Goal: Transaction & Acquisition: Purchase product/service

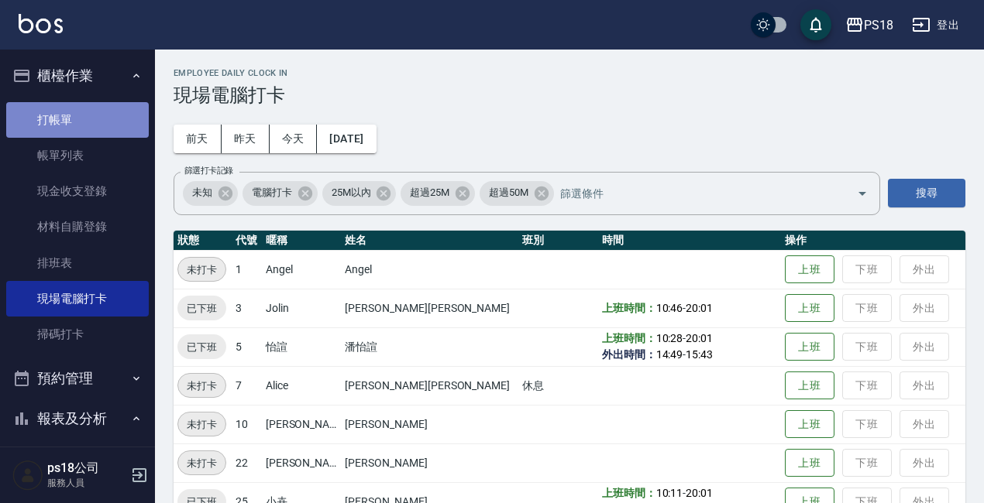
click at [100, 114] on link "打帳單" at bounding box center [77, 120] width 143 height 36
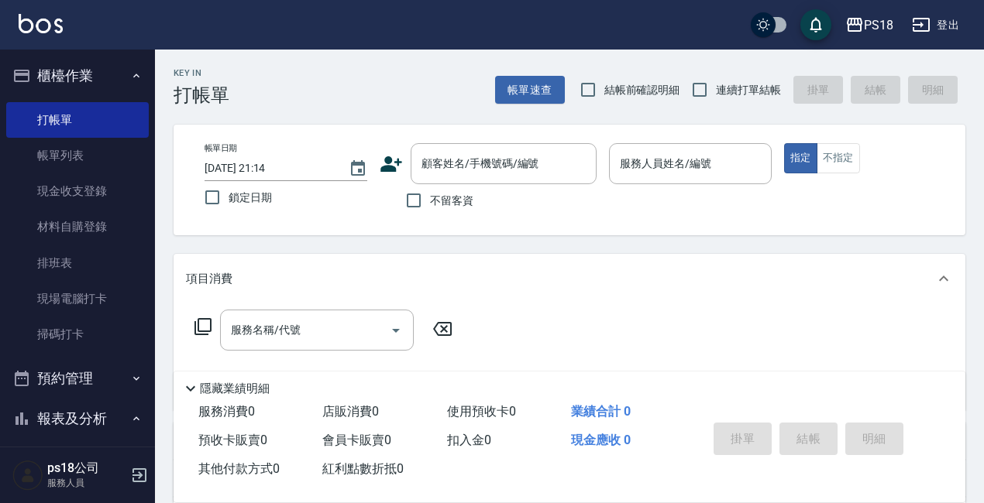
click at [731, 101] on label "連續打單結帳" at bounding box center [732, 90] width 98 height 33
click at [716, 101] on input "連續打單結帳" at bounding box center [699, 90] width 33 height 33
checkbox input "true"
click at [438, 211] on label "不留客資" at bounding box center [435, 200] width 76 height 33
click at [430, 211] on input "不留客資" at bounding box center [413, 200] width 33 height 33
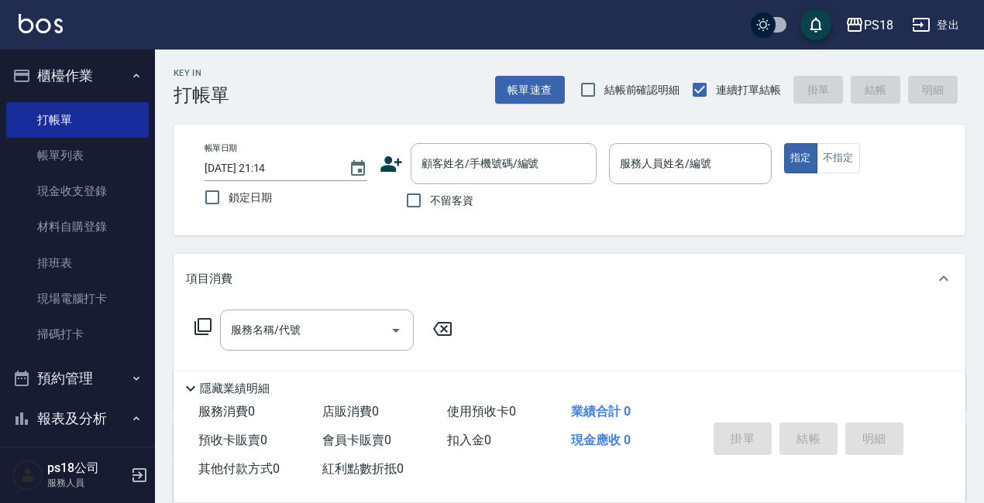
checkbox input "true"
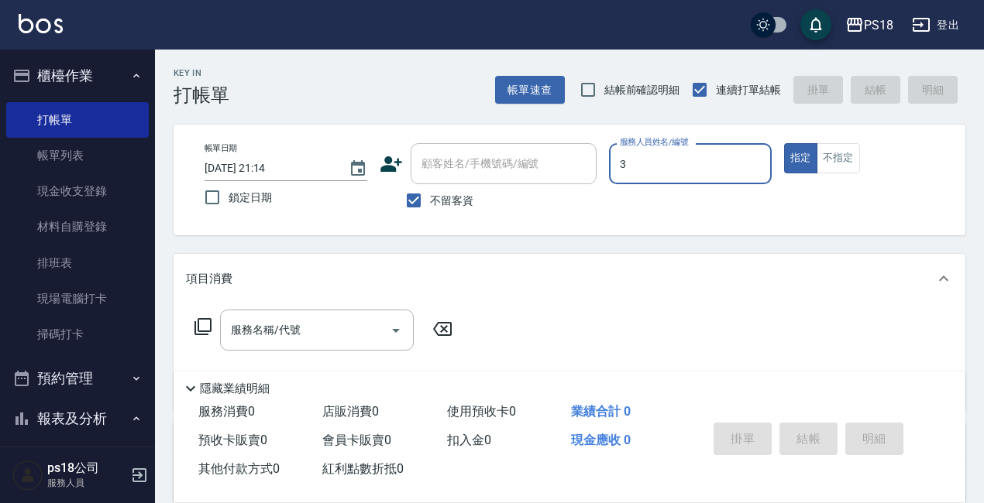
type input "Jolin-3"
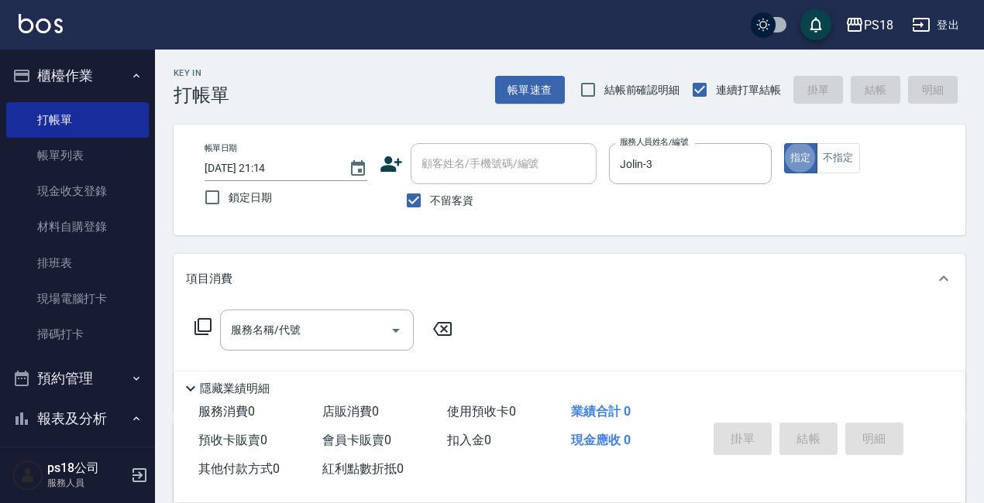
type button "true"
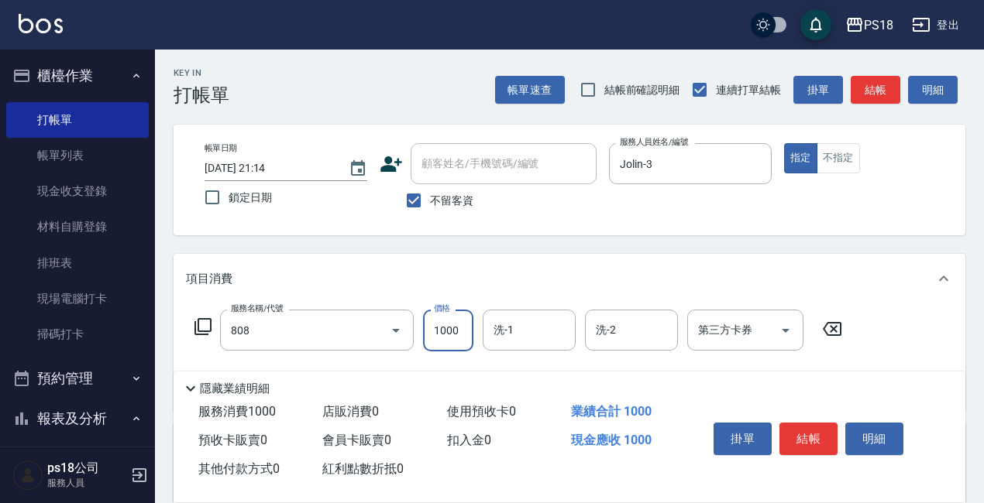
type input "髮原素頭皮1000(808)"
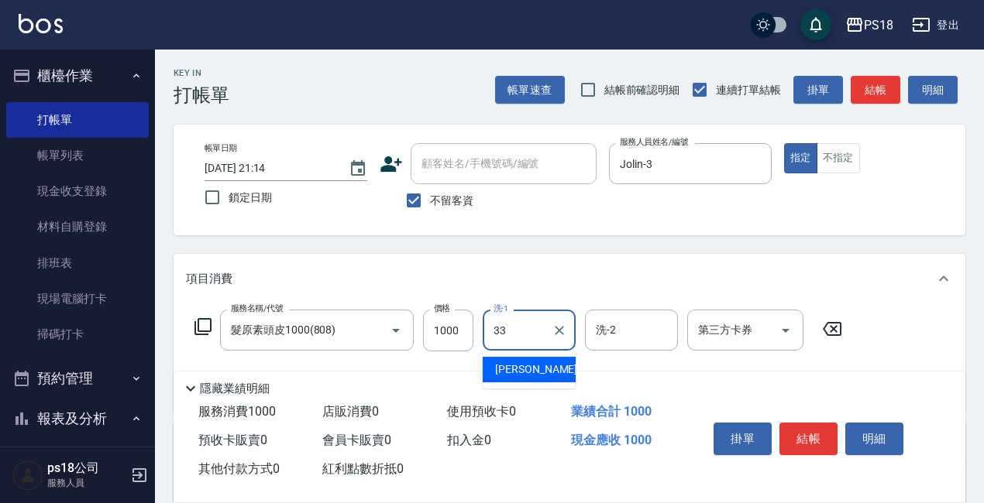
type input "[PERSON_NAME]-33"
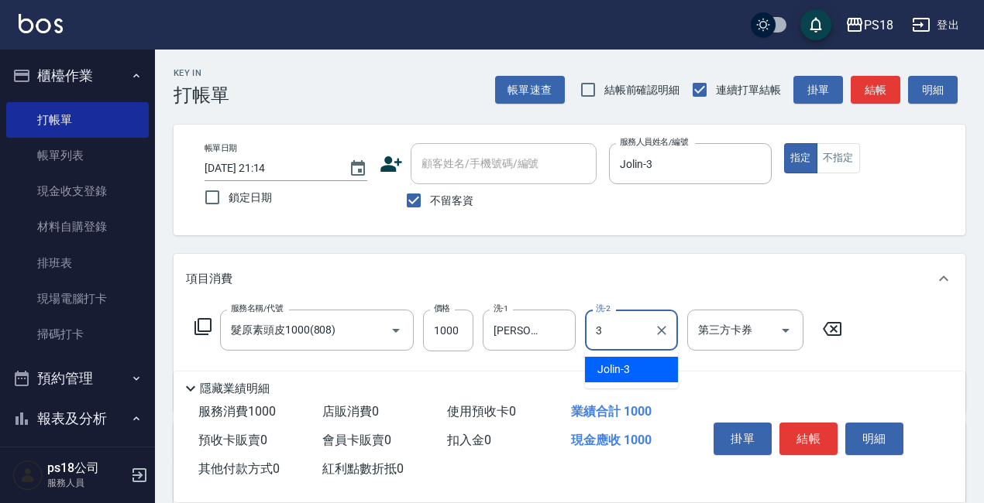
type input "Jolin-3"
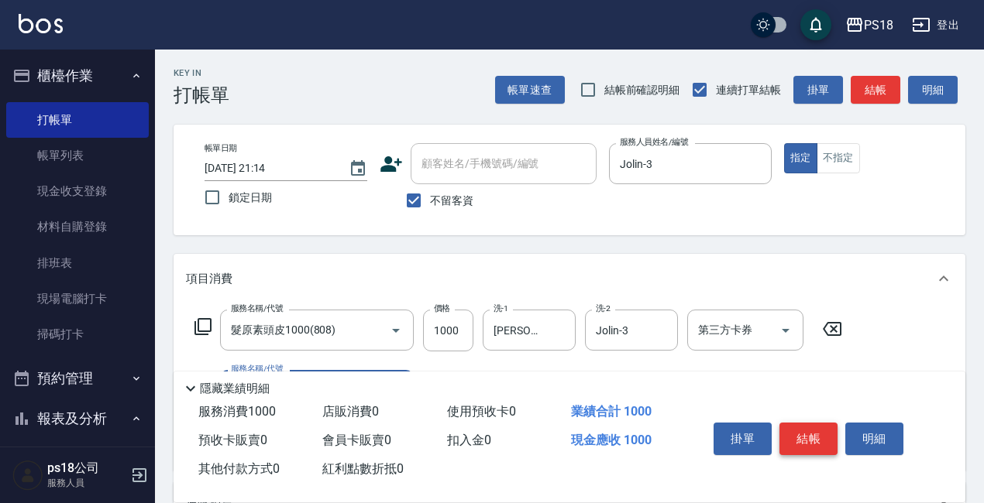
click at [808, 431] on button "結帳" at bounding box center [808, 439] width 58 height 33
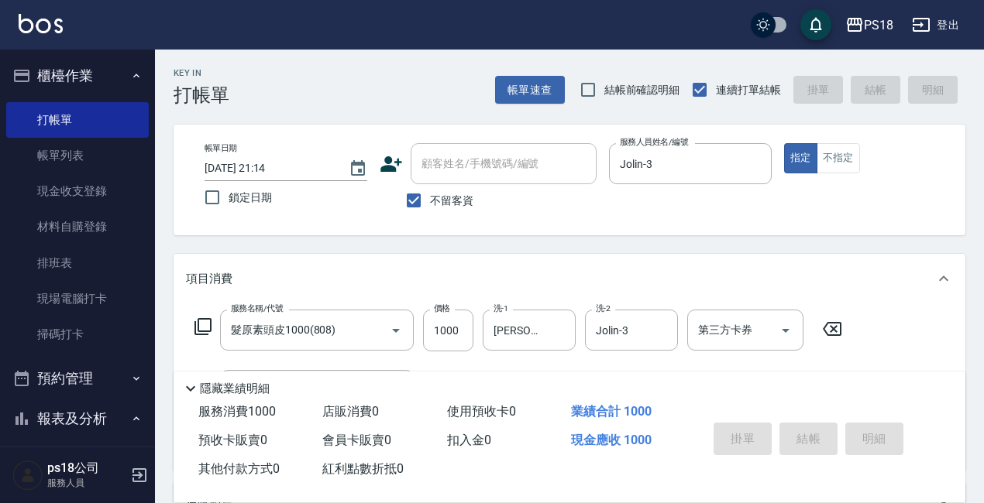
type input "[DATE] 21:16"
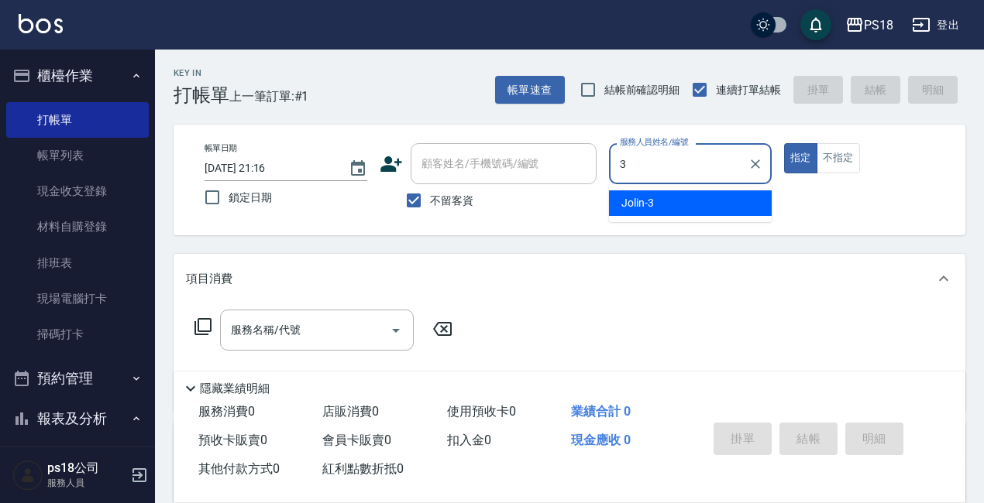
type input "Jolin-3"
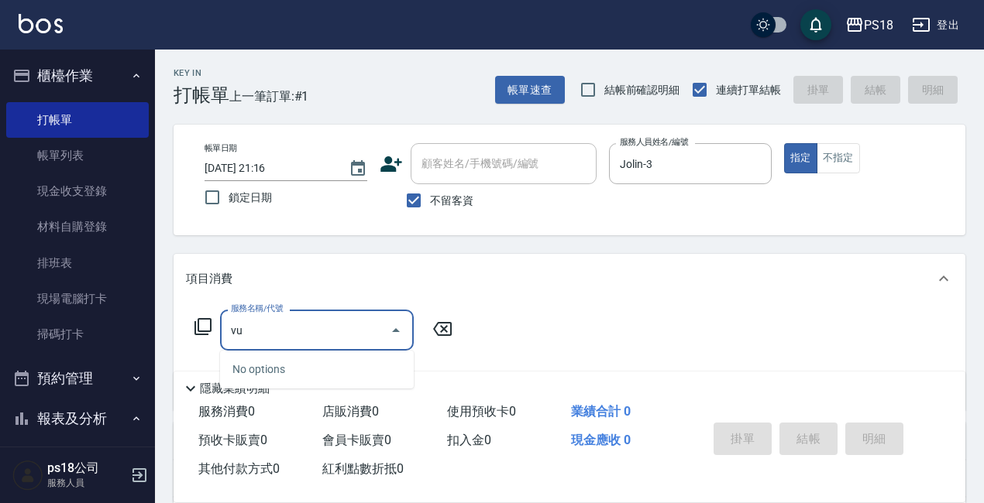
type input "v"
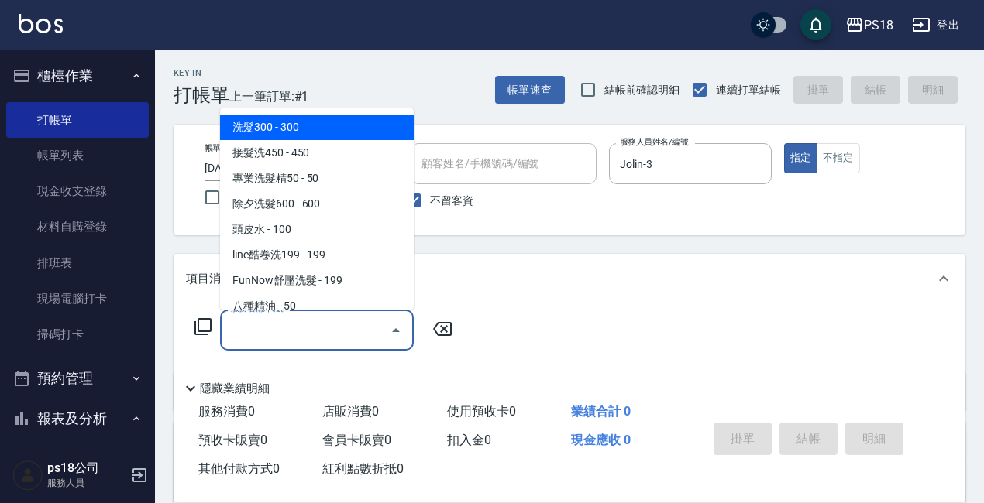
type input "v"
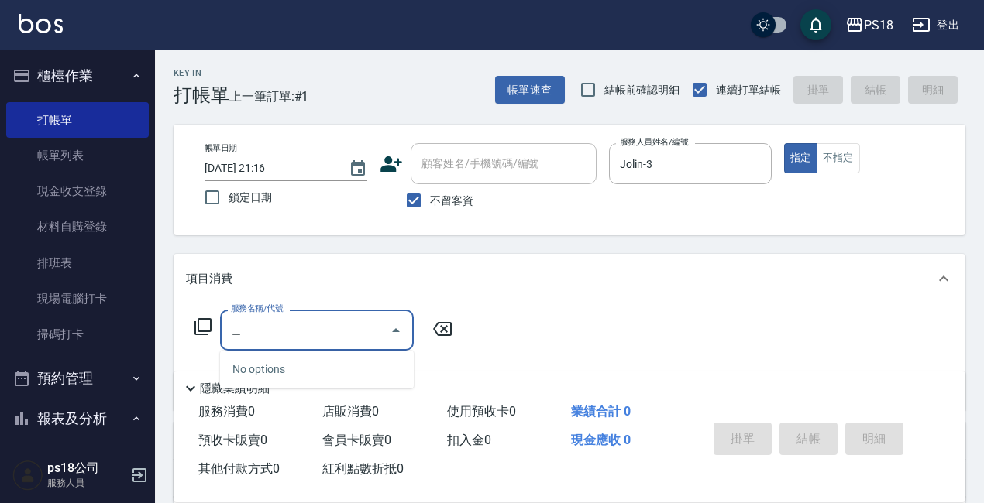
type input "行"
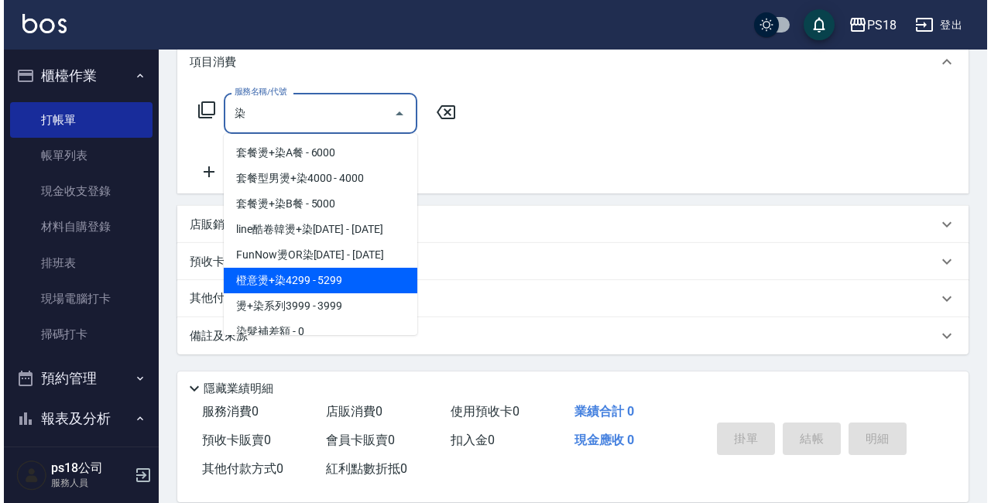
scroll to position [155, 0]
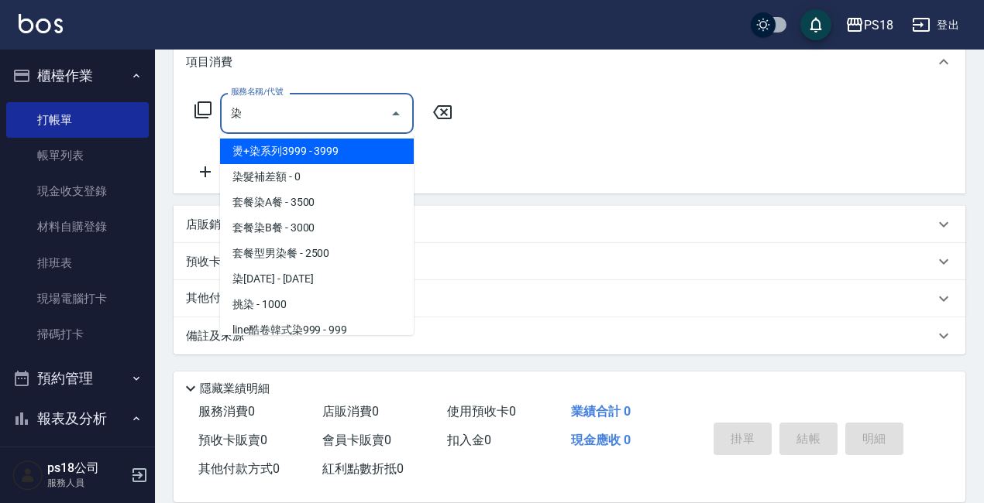
type input "染"
click at [201, 102] on icon at bounding box center [202, 109] width 17 height 17
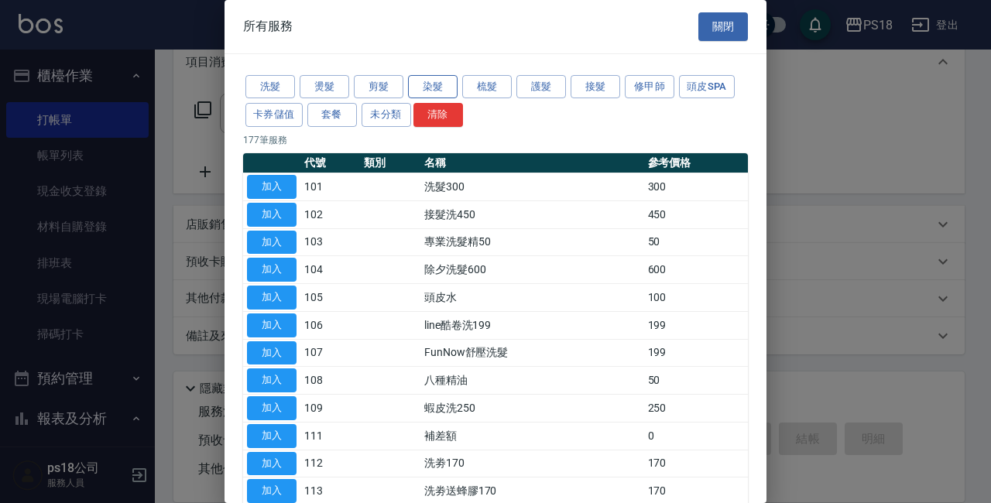
click at [419, 84] on button "染髮" at bounding box center [433, 87] width 50 height 24
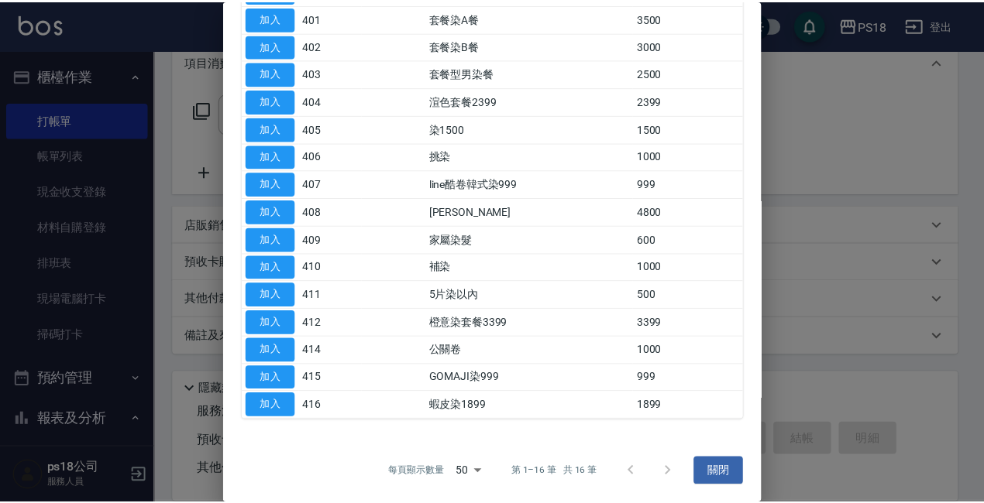
scroll to position [198, 0]
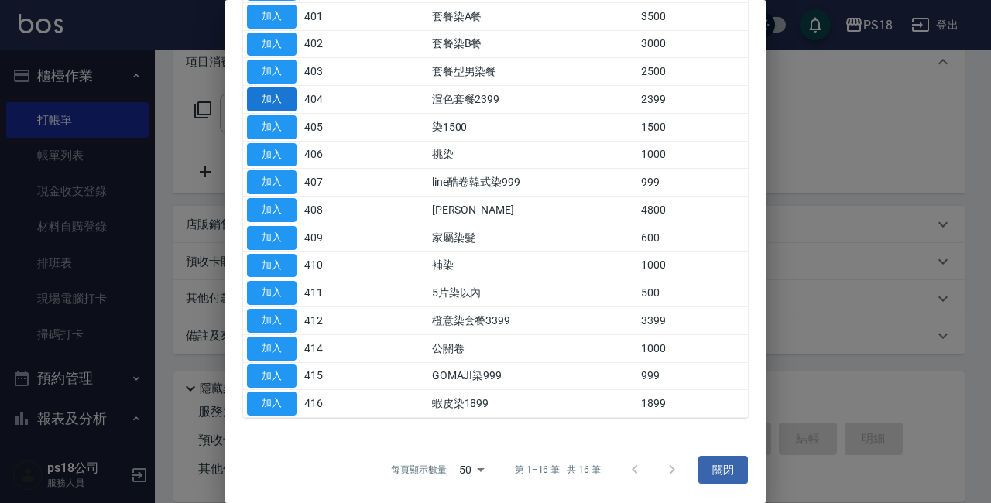
click at [282, 97] on button "加入" at bounding box center [272, 100] width 50 height 24
type input "渲色套餐2399(404)"
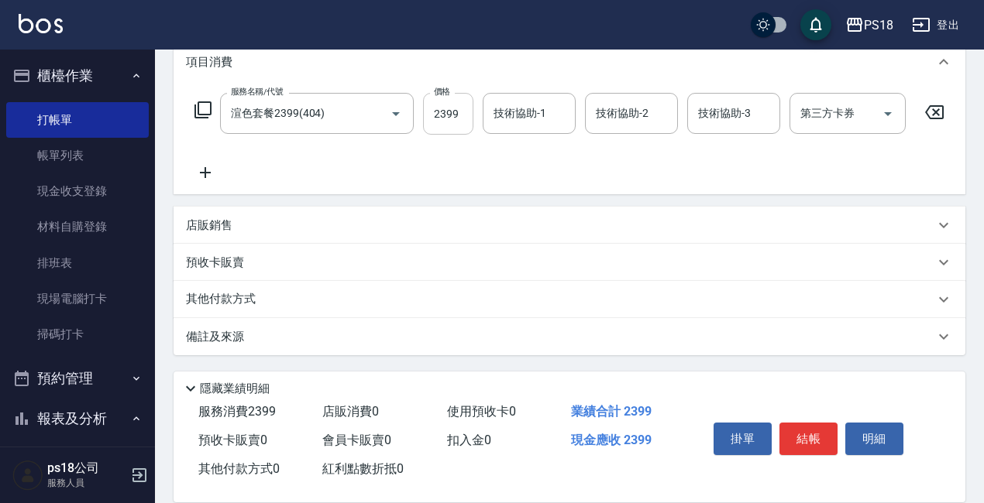
click at [451, 115] on input "2399" at bounding box center [448, 114] width 50 height 42
type input "3499"
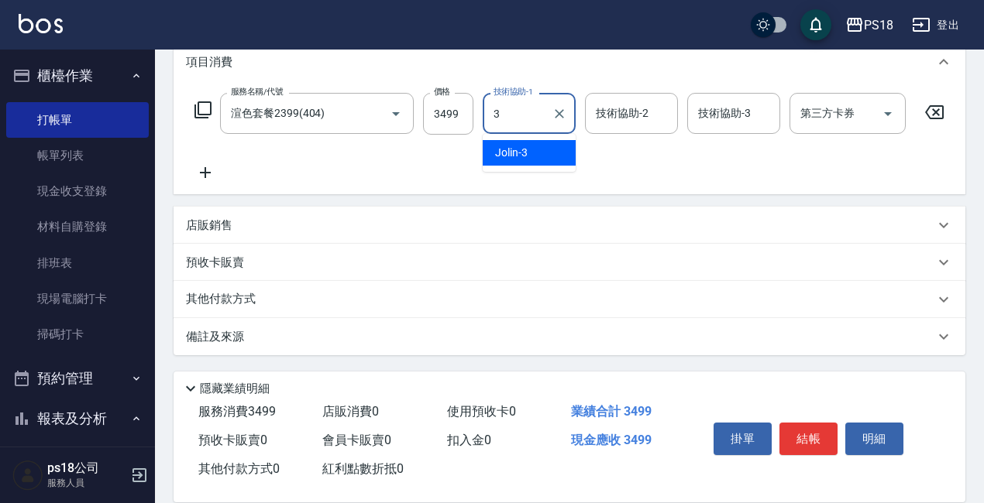
type input "Jolin-3"
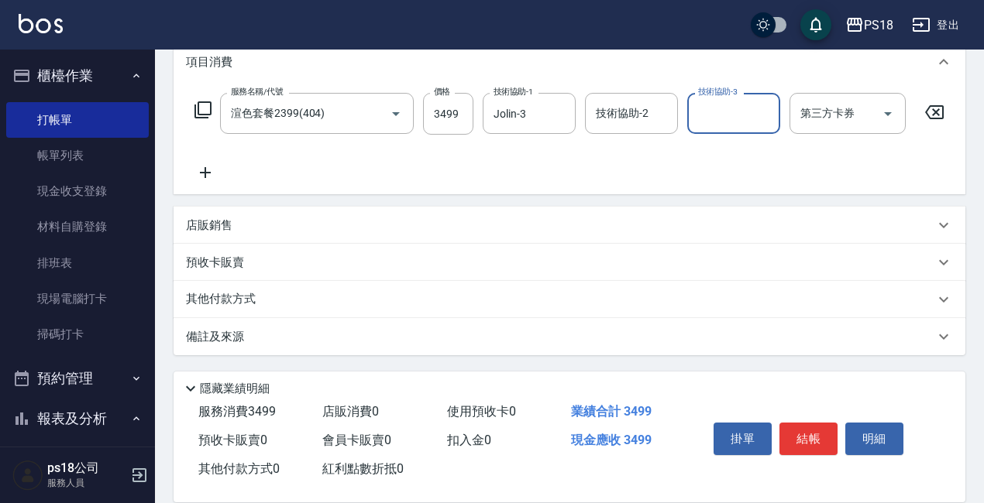
drag, startPoint x: 641, startPoint y: 107, endPoint x: 891, endPoint y: 153, distance: 253.6
click at [641, 107] on div "技術協助-2 技術協助-2" at bounding box center [631, 113] width 93 height 41
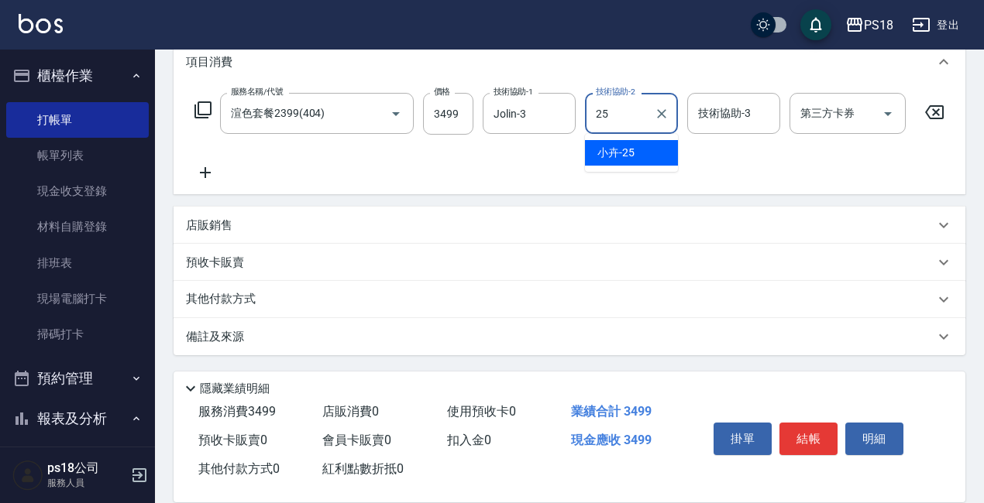
type input "小卉-25"
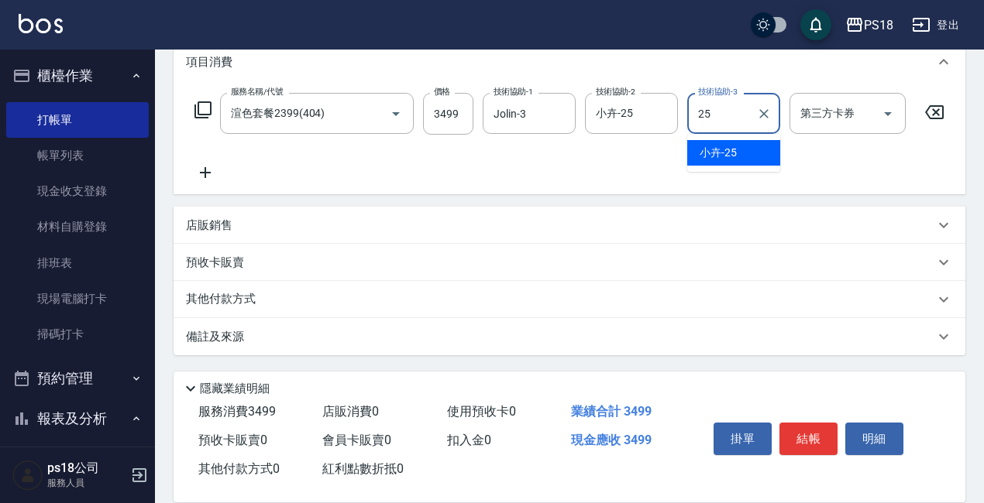
type input "小卉-25"
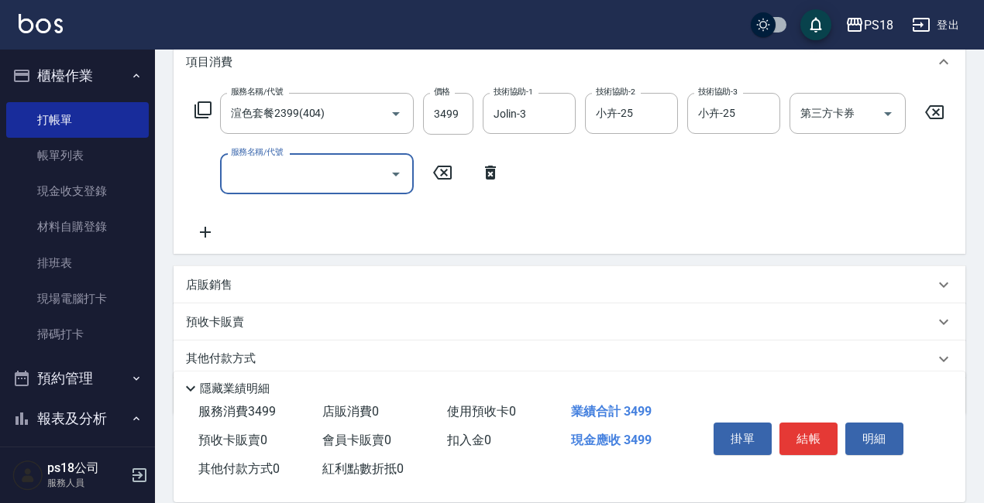
click at [819, 428] on button "結帳" at bounding box center [808, 439] width 58 height 33
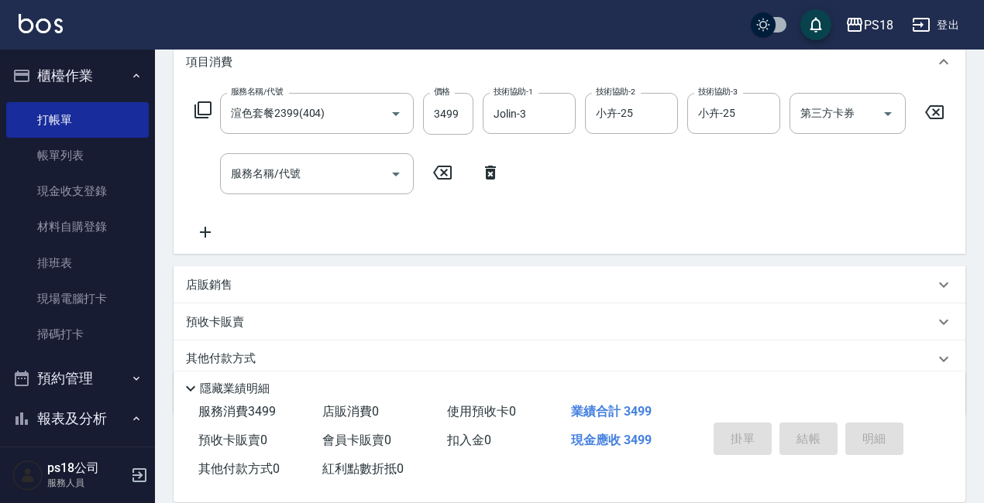
type input "[DATE] 21:18"
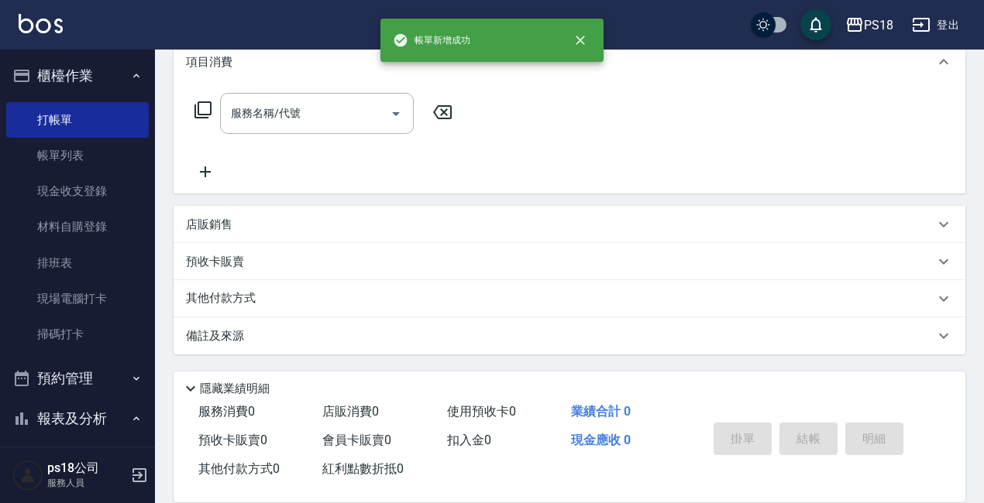
scroll to position [0, 0]
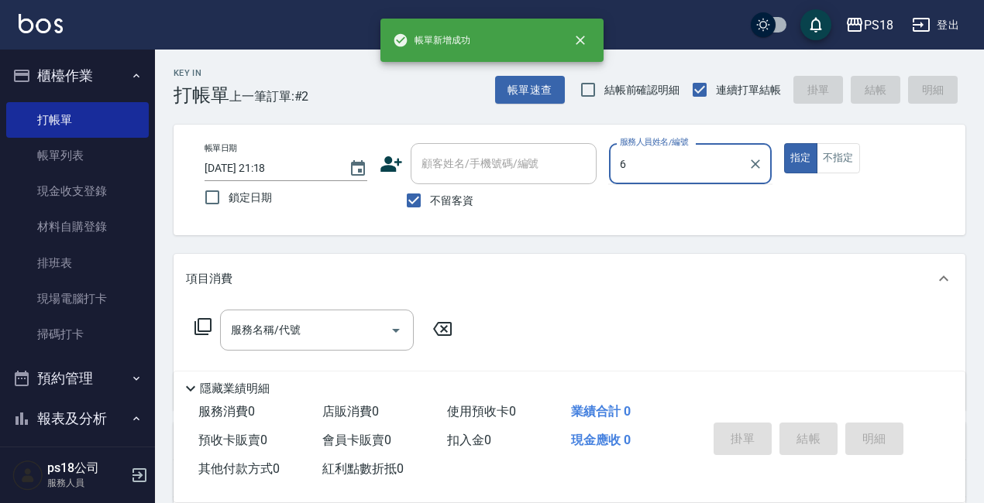
type input "6"
click at [784, 143] on button "指定" at bounding box center [800, 158] width 33 height 30
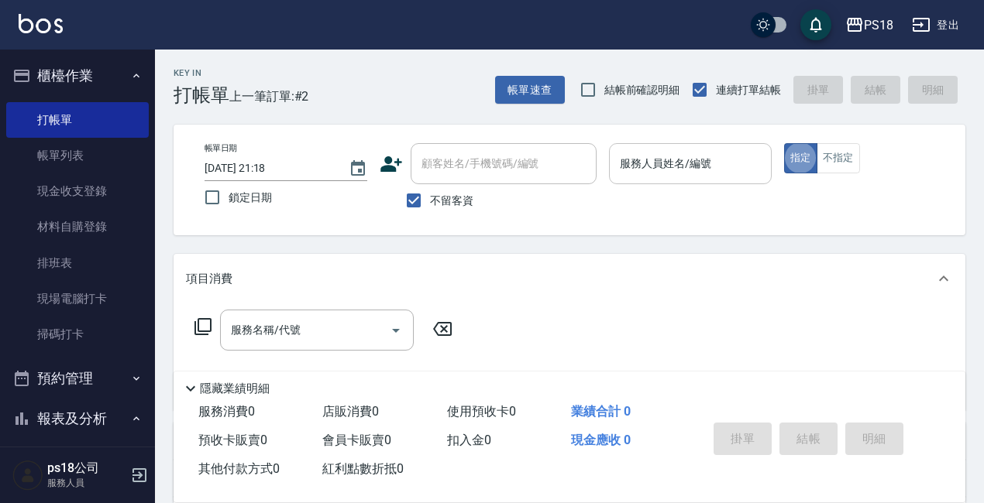
click at [692, 174] on input "服務人員姓名/編號" at bounding box center [690, 163] width 149 height 27
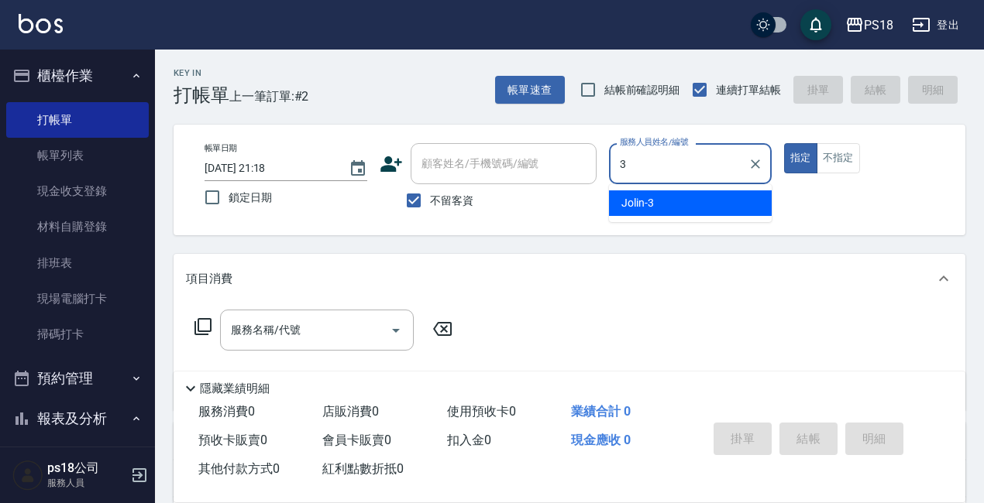
type input "Jolin-3"
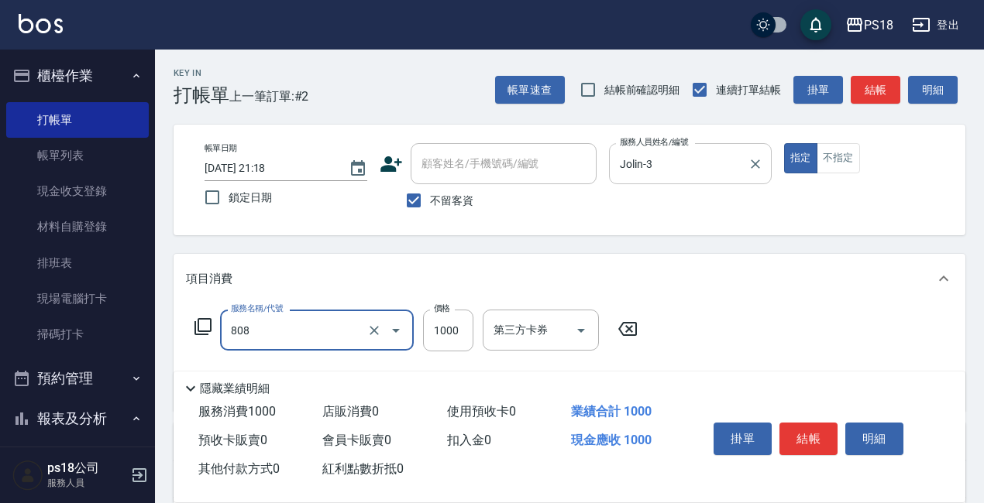
type input "髮原素頭皮1000(808)"
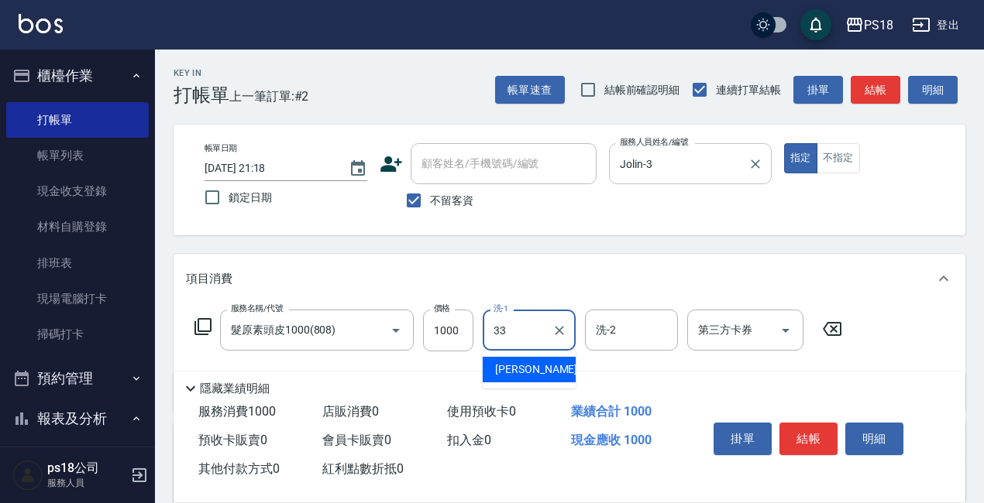
type input "[PERSON_NAME]-33"
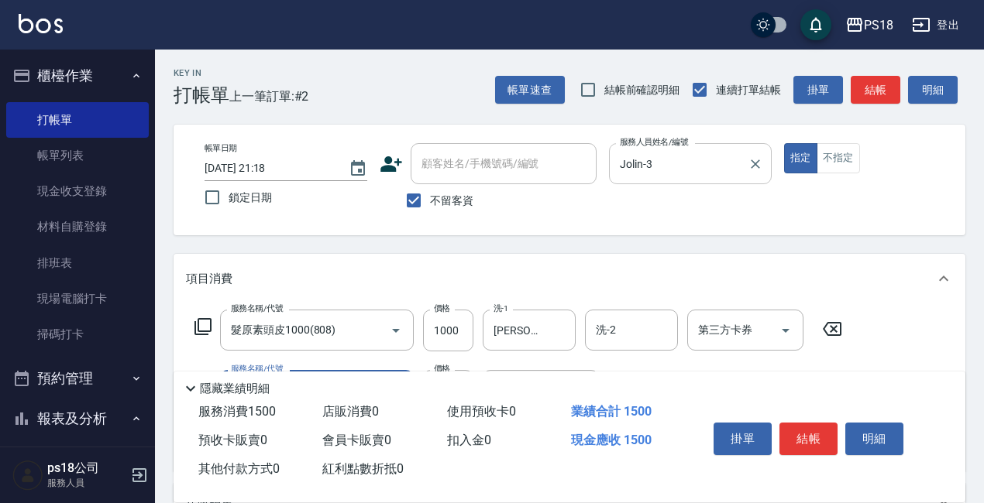
type input "單剪500(302)"
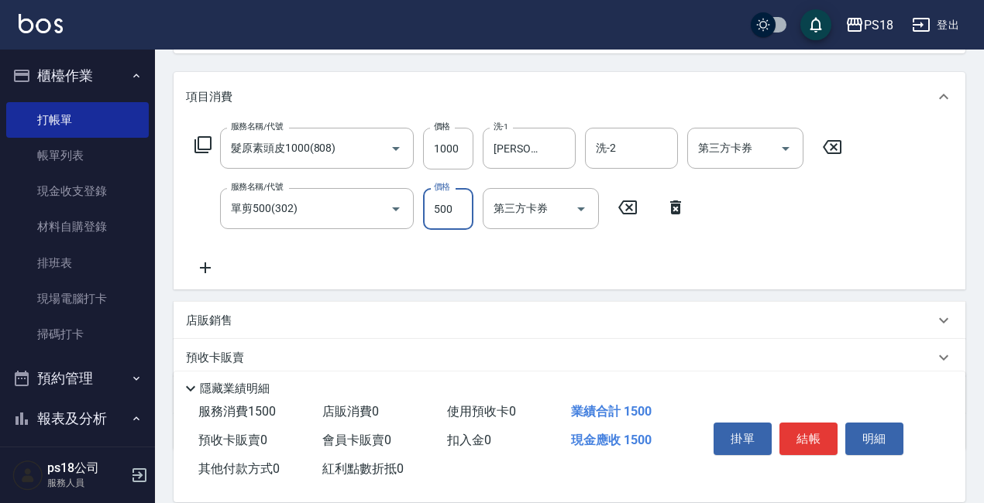
scroll to position [155, 0]
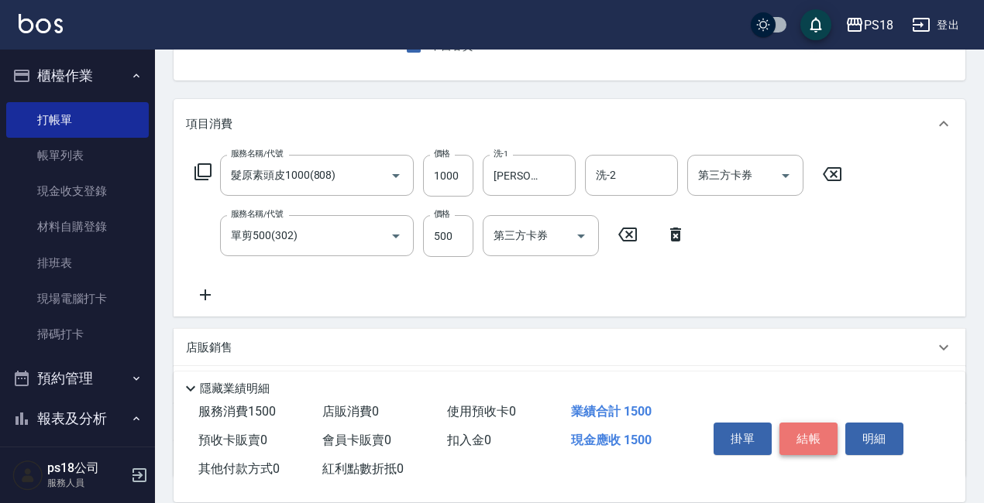
click at [803, 427] on button "結帳" at bounding box center [808, 439] width 58 height 33
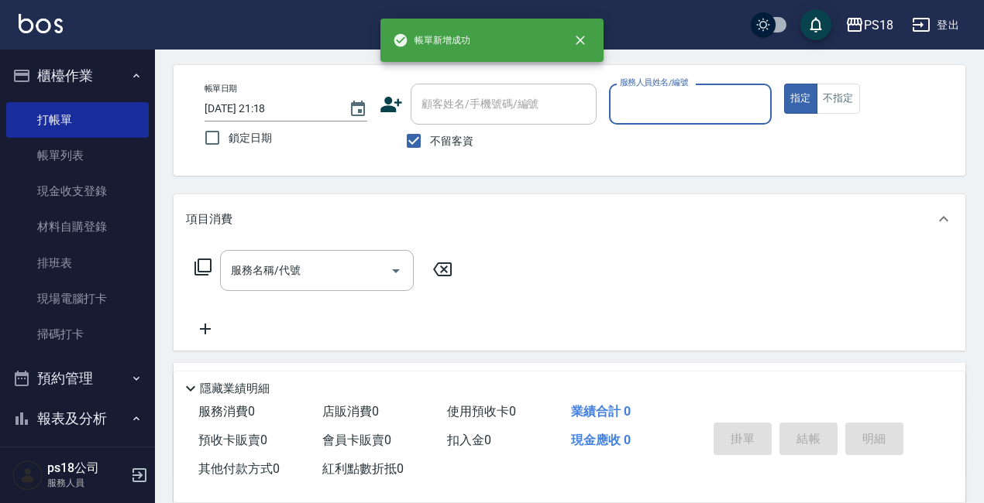
scroll to position [0, 0]
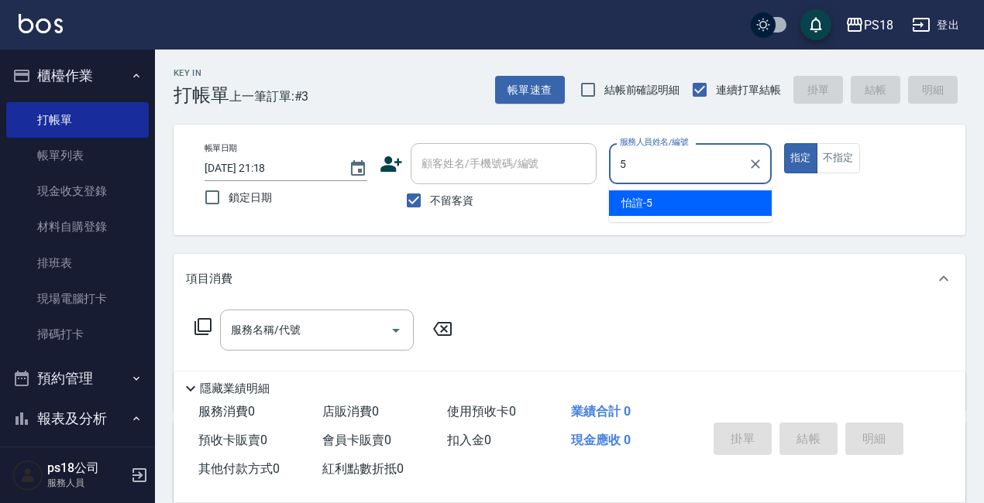
type input "怡諠-5"
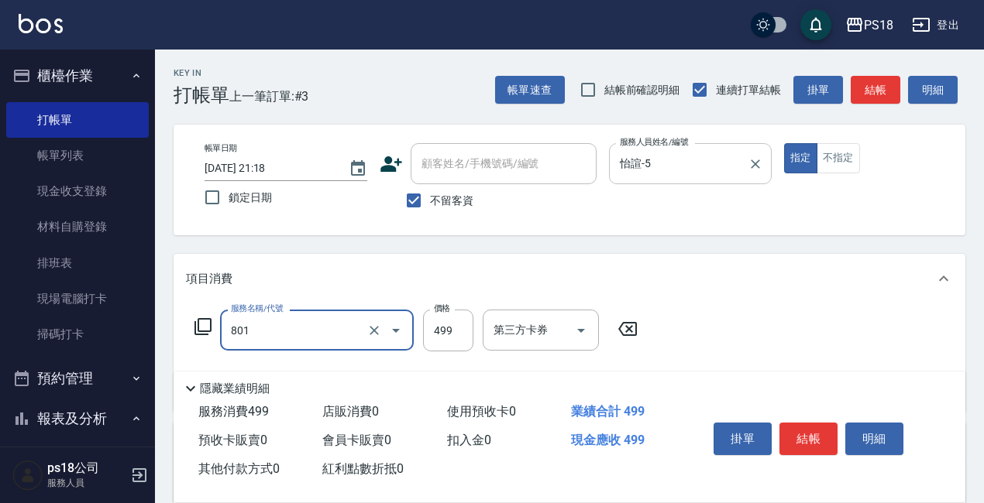
type input "舒壓洗499(801)"
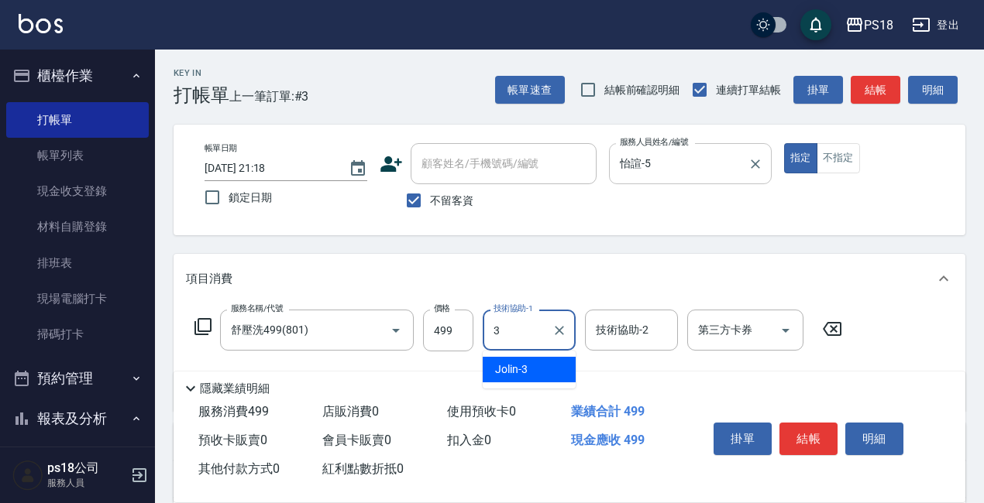
type input "Jolin-3"
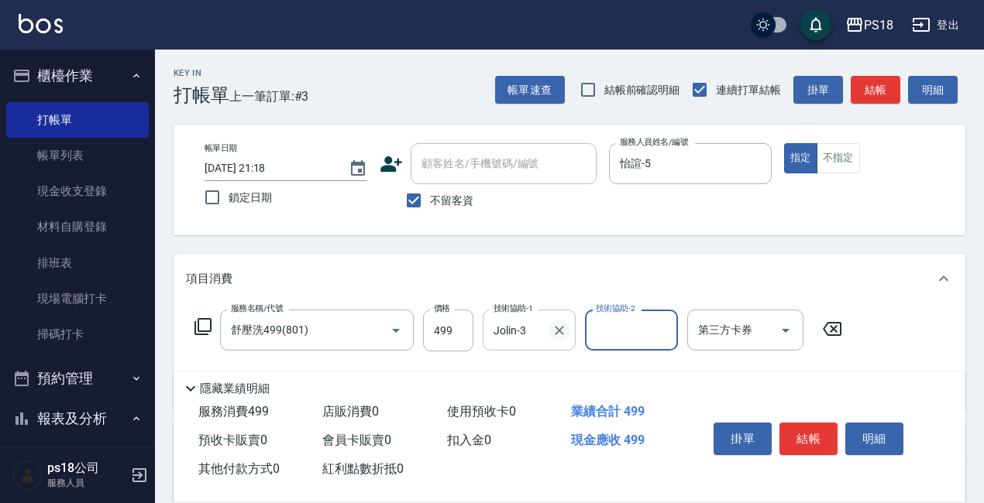
click at [557, 329] on icon "Clear" at bounding box center [558, 330] width 15 height 15
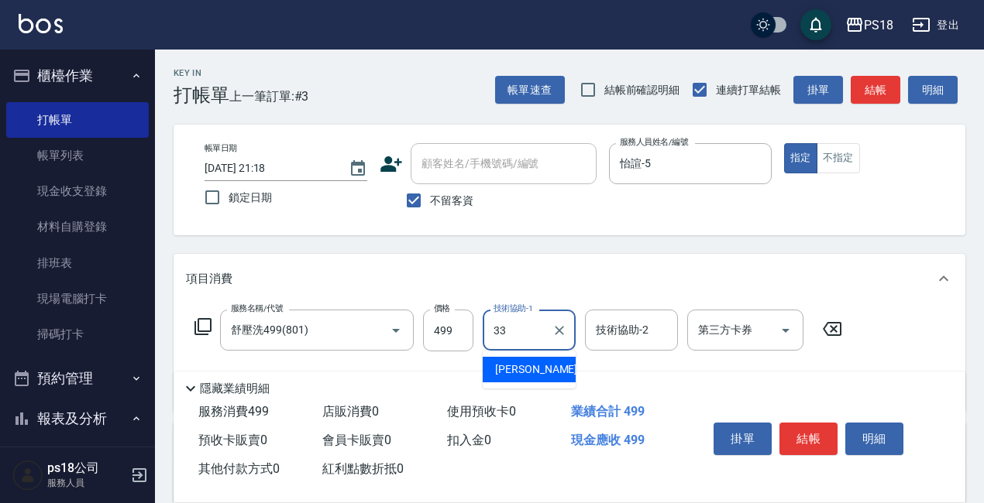
type input "[PERSON_NAME]-33"
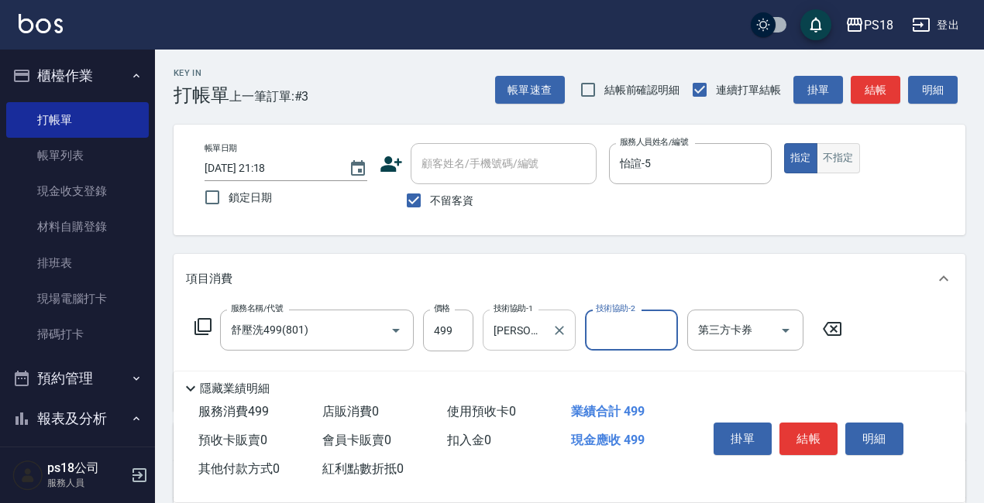
click at [840, 149] on button "不指定" at bounding box center [837, 158] width 43 height 30
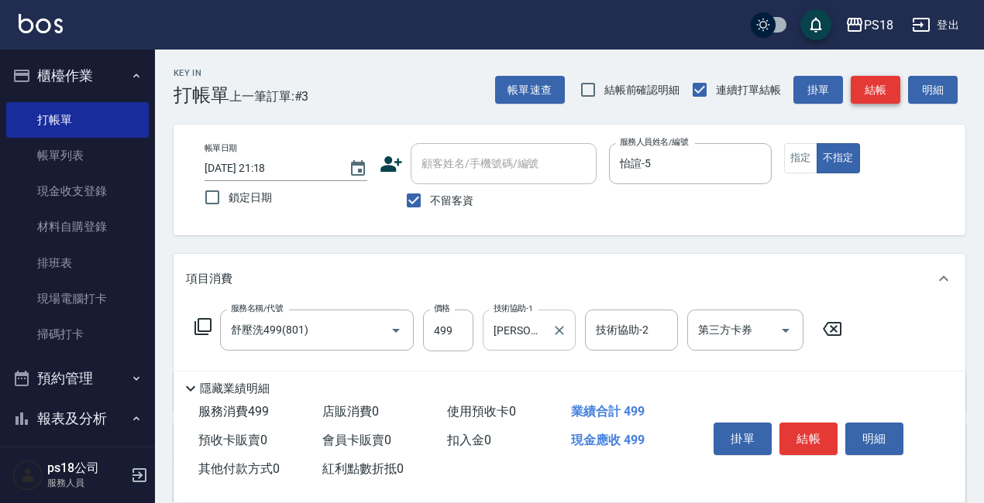
click at [880, 81] on button "結帳" at bounding box center [875, 90] width 50 height 29
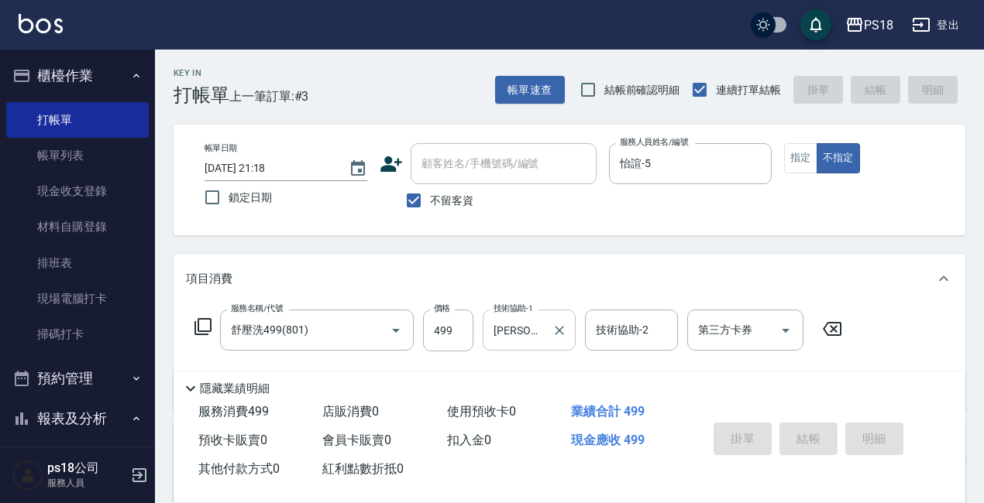
type input "[DATE] 21:19"
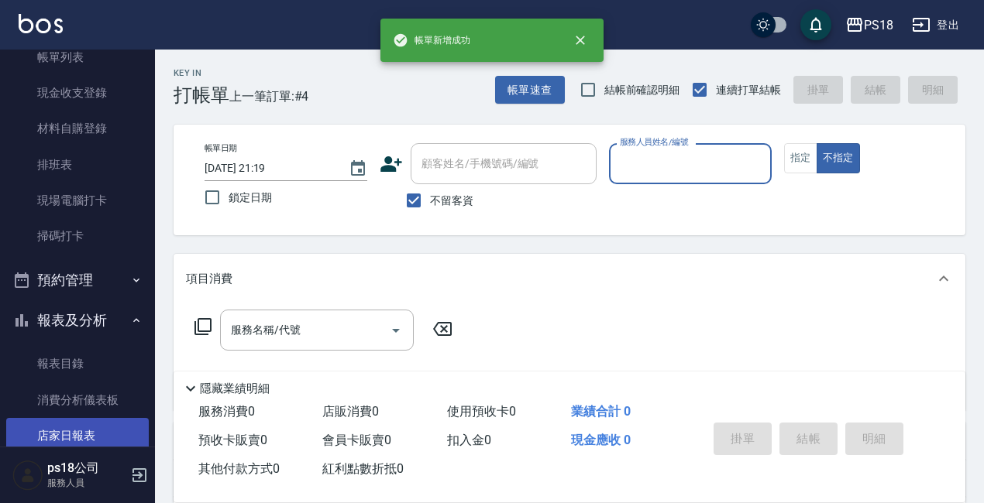
scroll to position [232, 0]
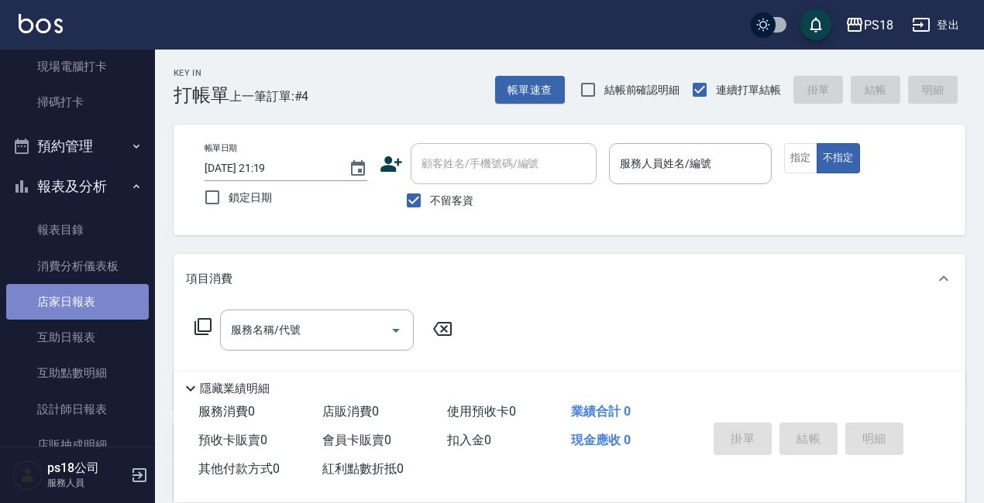
click at [122, 305] on link "店家日報表" at bounding box center [77, 302] width 143 height 36
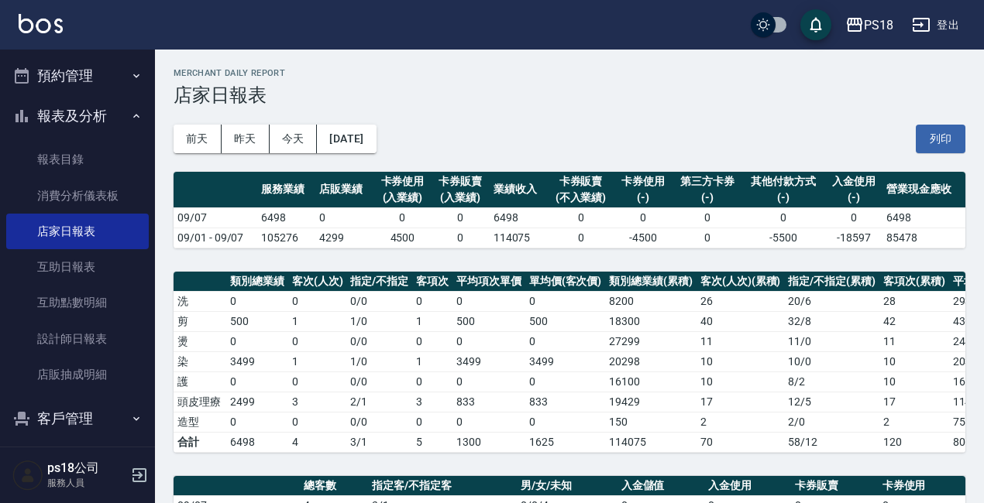
scroll to position [6, 0]
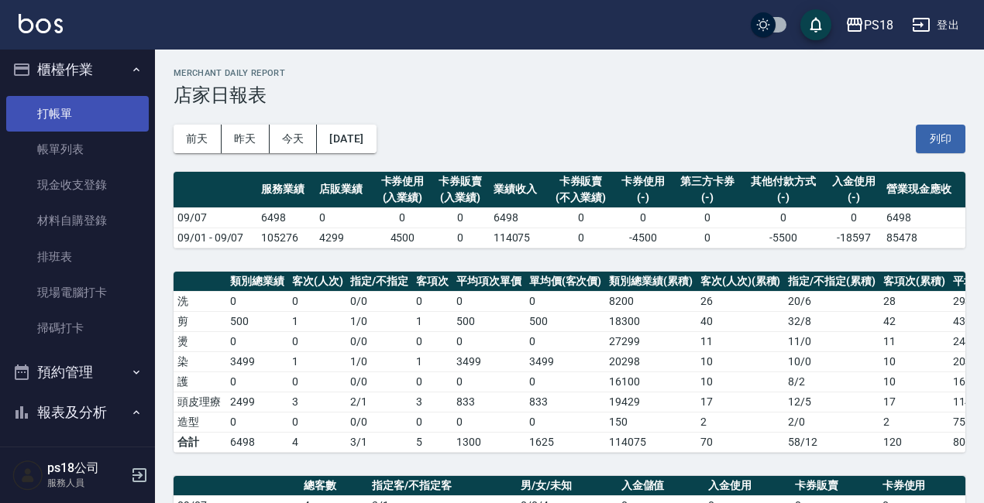
click at [74, 112] on link "打帳單" at bounding box center [77, 114] width 143 height 36
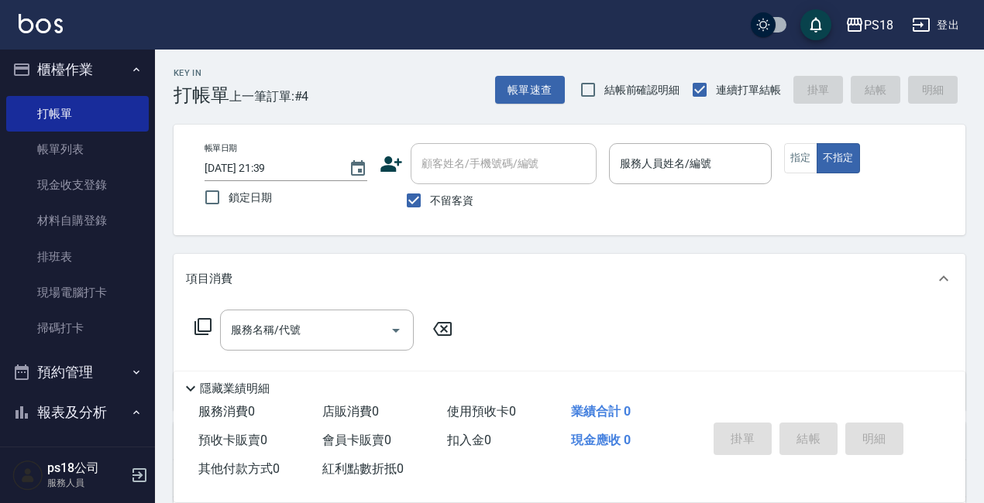
click at [455, 210] on label "不留客資" at bounding box center [435, 200] width 76 height 33
click at [430, 210] on input "不留客資" at bounding box center [413, 200] width 33 height 33
checkbox input "false"
click at [477, 151] on input "顧客姓名/手機號碼/編號" at bounding box center [491, 163] width 149 height 27
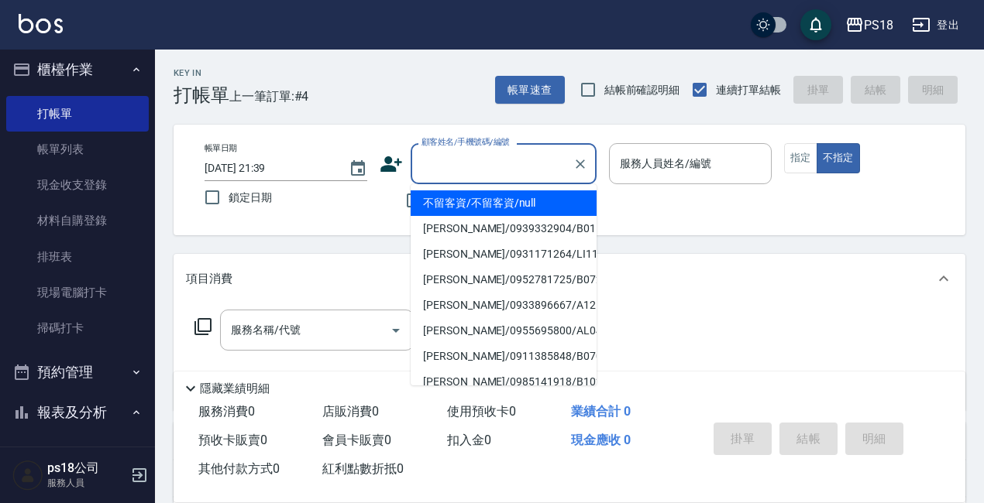
type input "＿"
click at [481, 207] on li "[PERSON_NAME]/0911322366/F042321" at bounding box center [504, 204] width 186 height 26
type input "[PERSON_NAME]/0911322366/F042321"
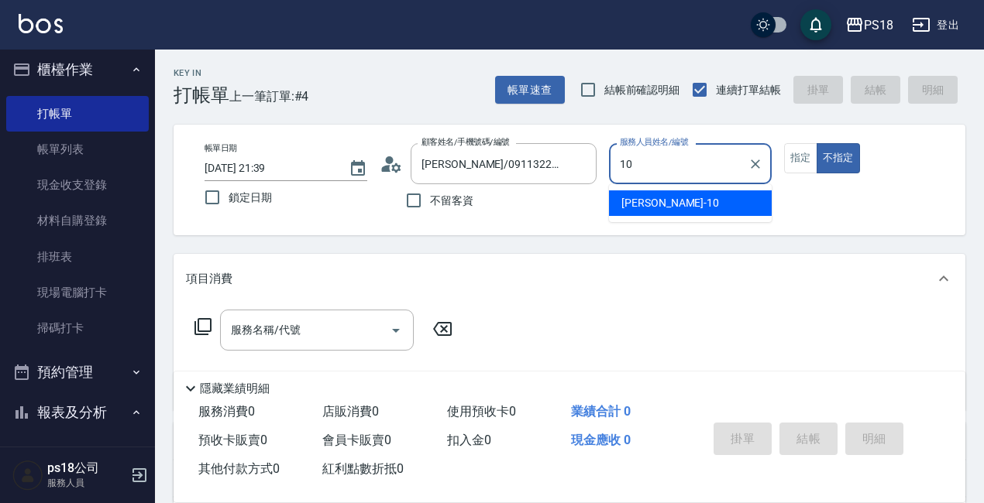
type input "Polly-10"
type button "false"
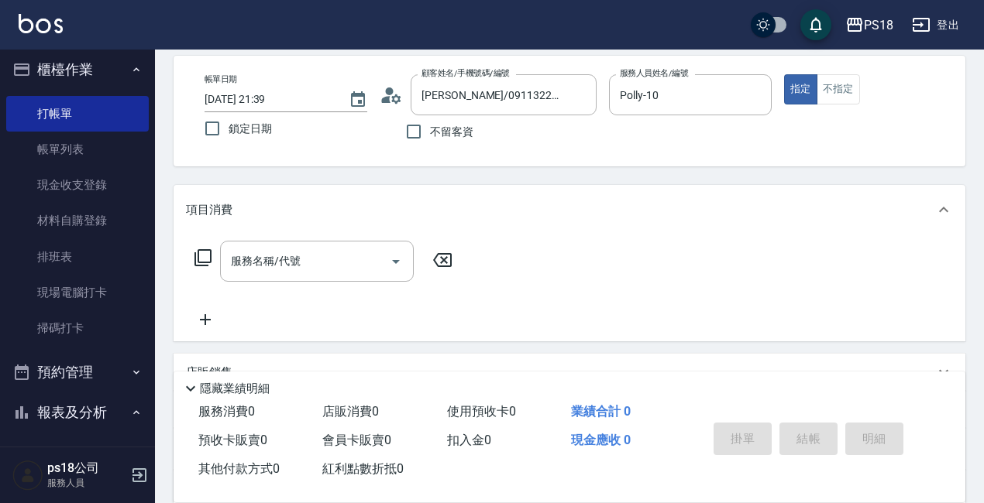
scroll to position [259, 0]
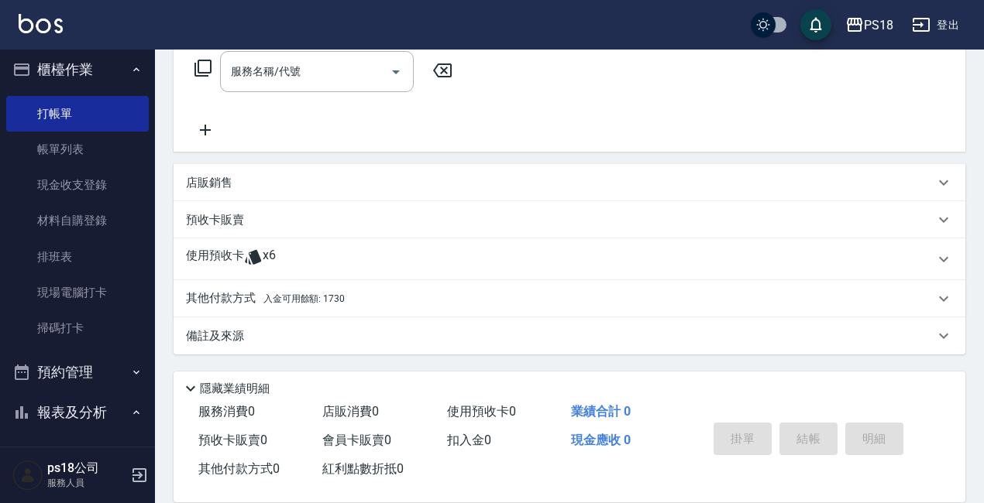
click at [284, 273] on div "使用預收卡 x6" at bounding box center [570, 260] width 792 height 42
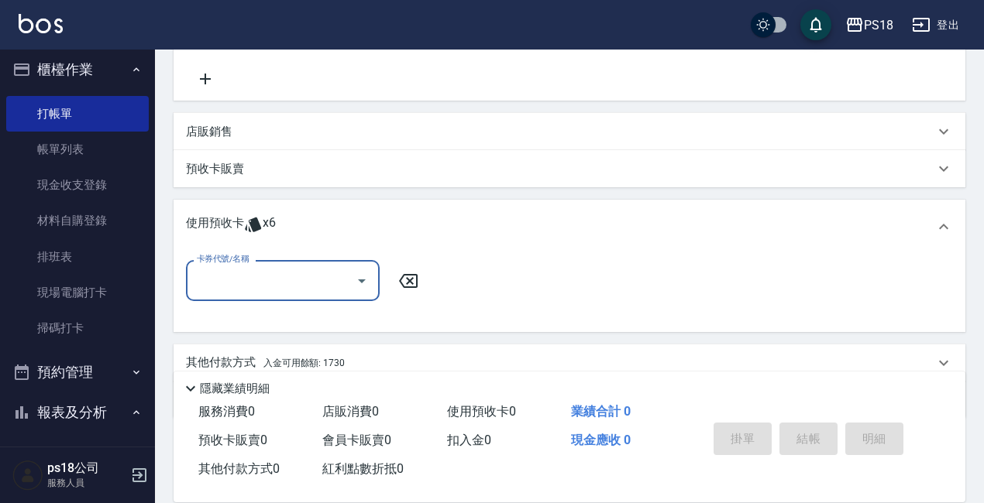
scroll to position [374, 0]
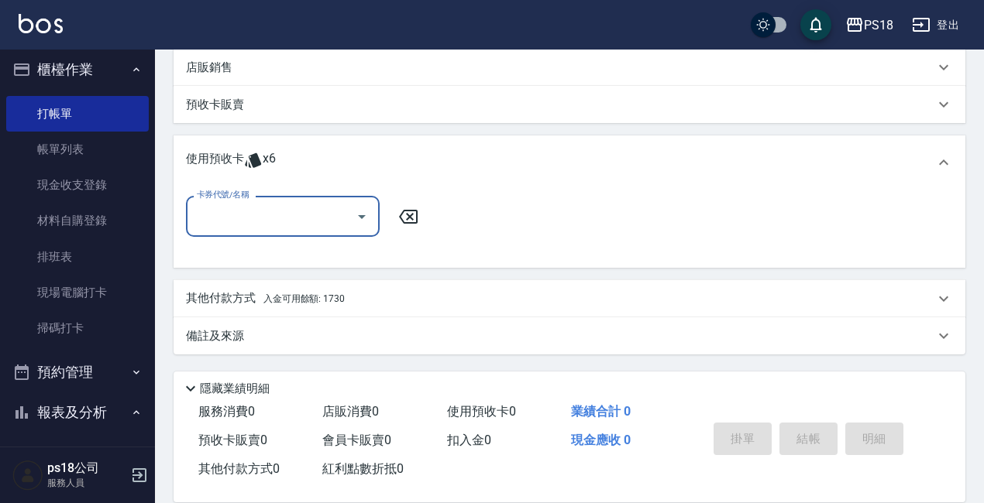
click at [280, 216] on input "卡券代號/名稱" at bounding box center [271, 216] width 156 height 27
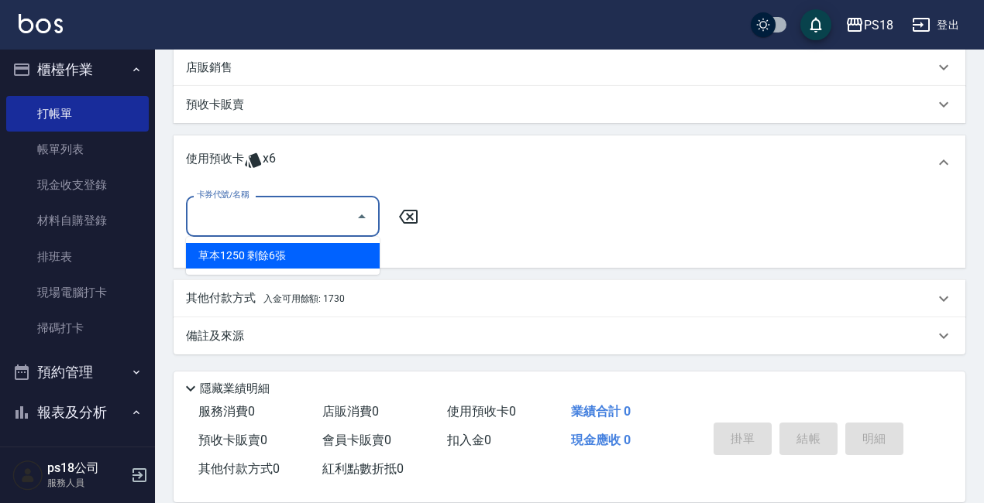
click at [296, 249] on div "草本1250 剩餘6張" at bounding box center [283, 256] width 194 height 26
type input "草本1250"
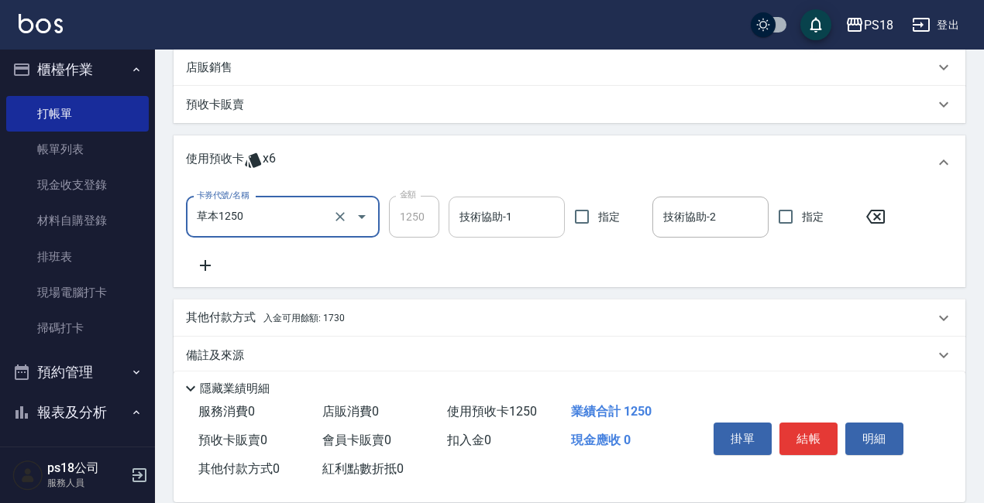
click at [541, 211] on input "技術協助-1" at bounding box center [506, 217] width 102 height 27
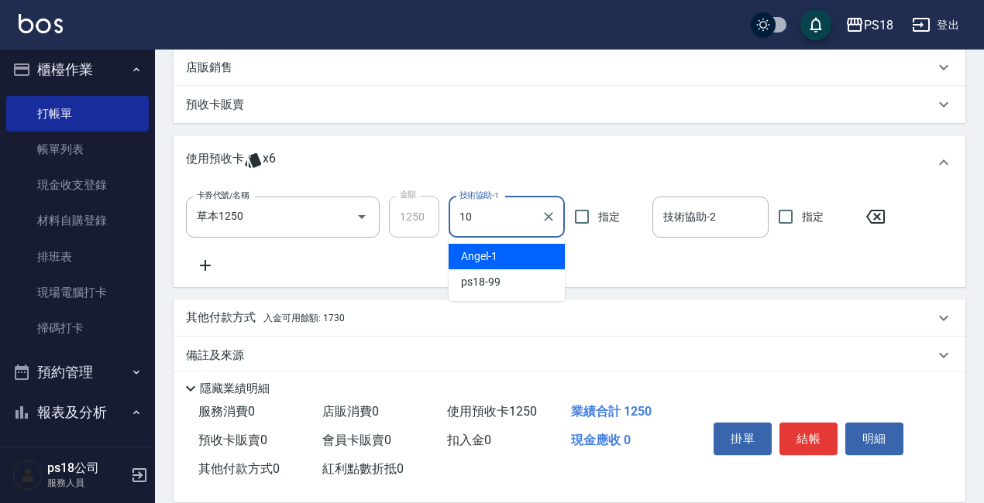
type input "Polly-10"
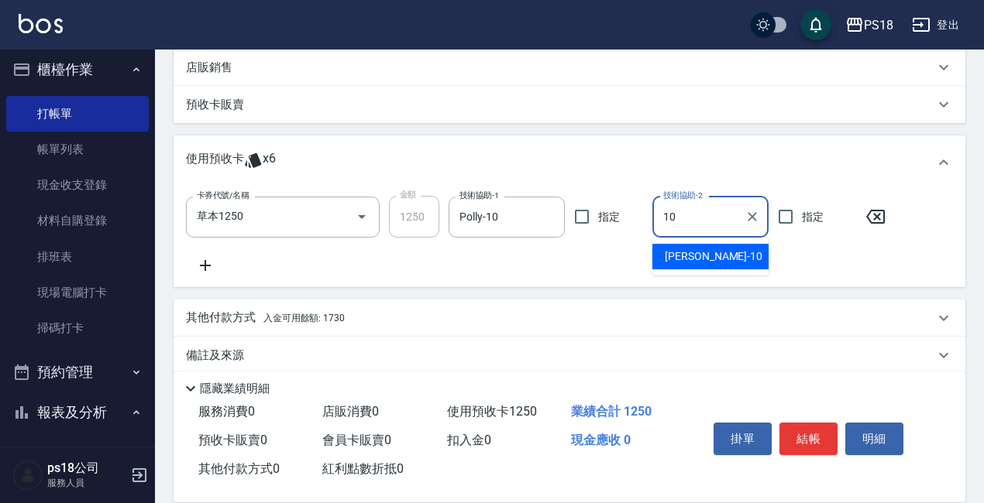
type input "Polly-10"
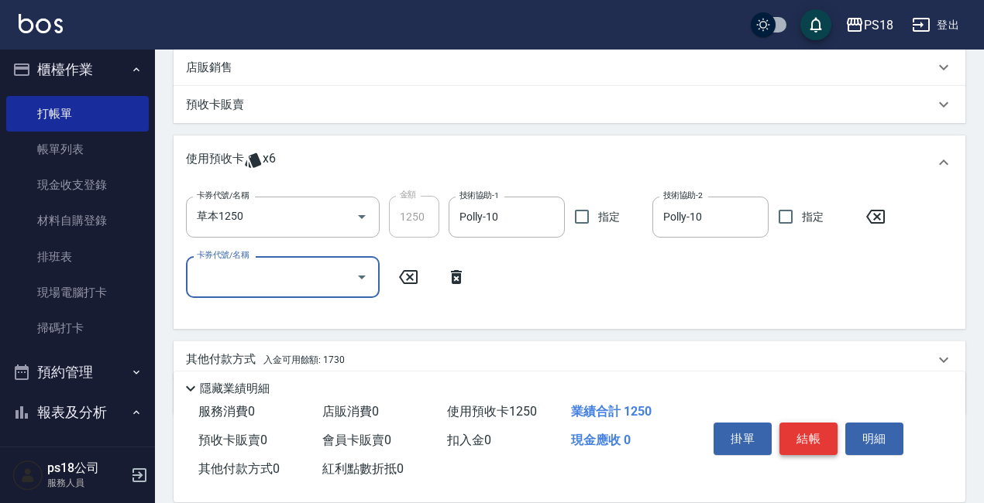
click at [831, 438] on button "結帳" at bounding box center [808, 439] width 58 height 33
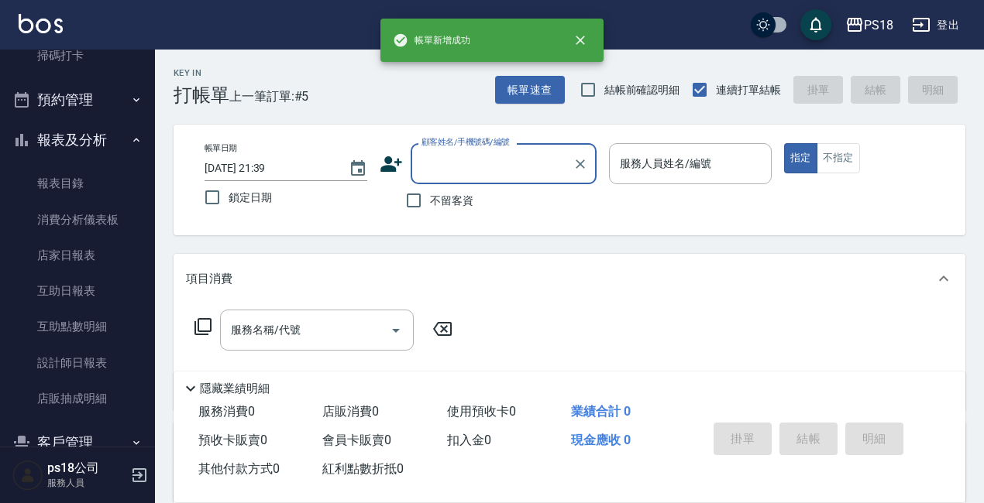
scroll to position [393, 0]
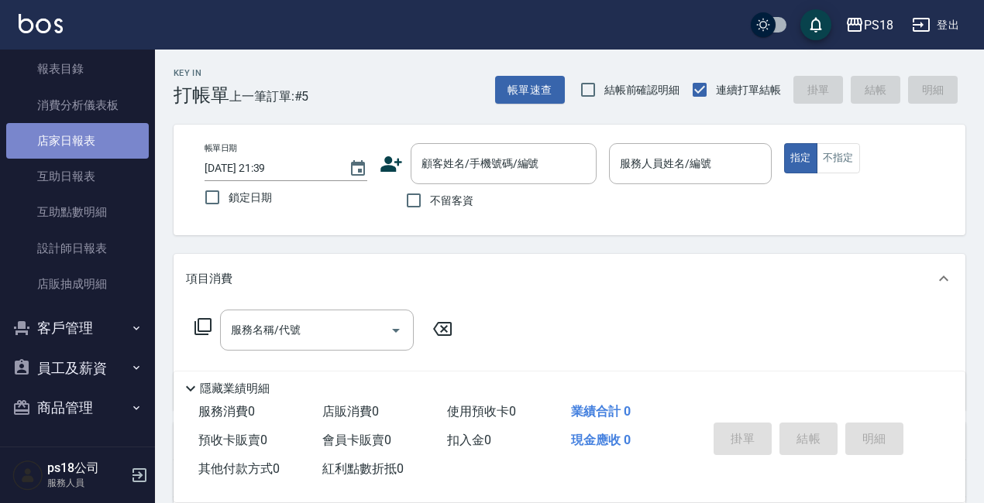
click at [83, 151] on link "店家日報表" at bounding box center [77, 141] width 143 height 36
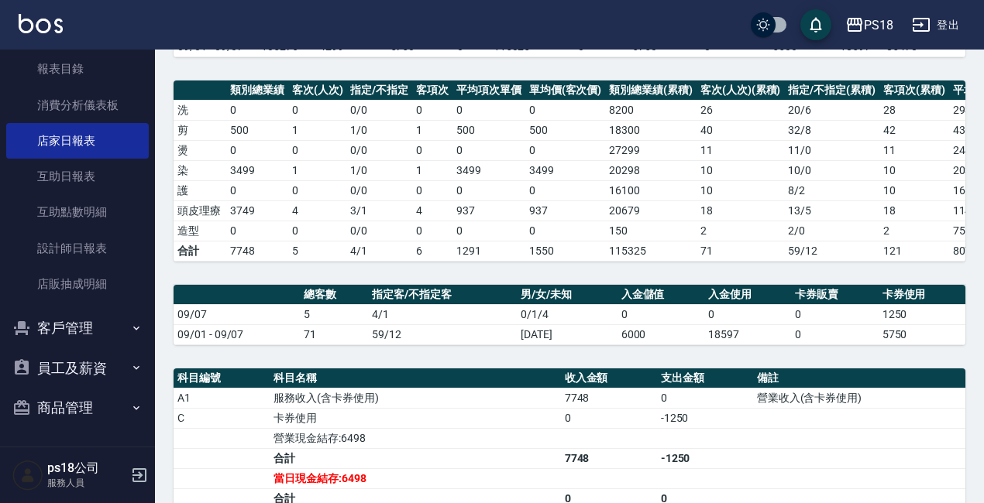
scroll to position [387, 0]
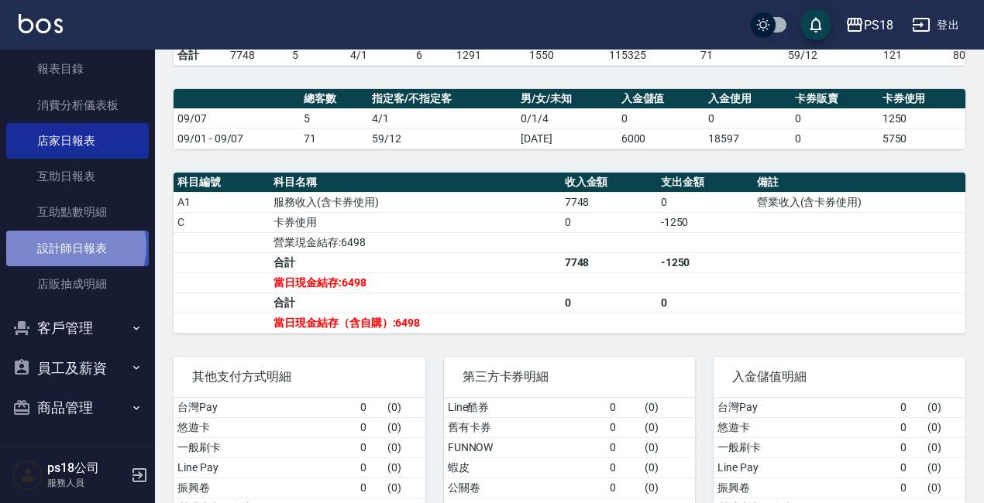
click at [74, 246] on link "設計師日報表" at bounding box center [77, 249] width 143 height 36
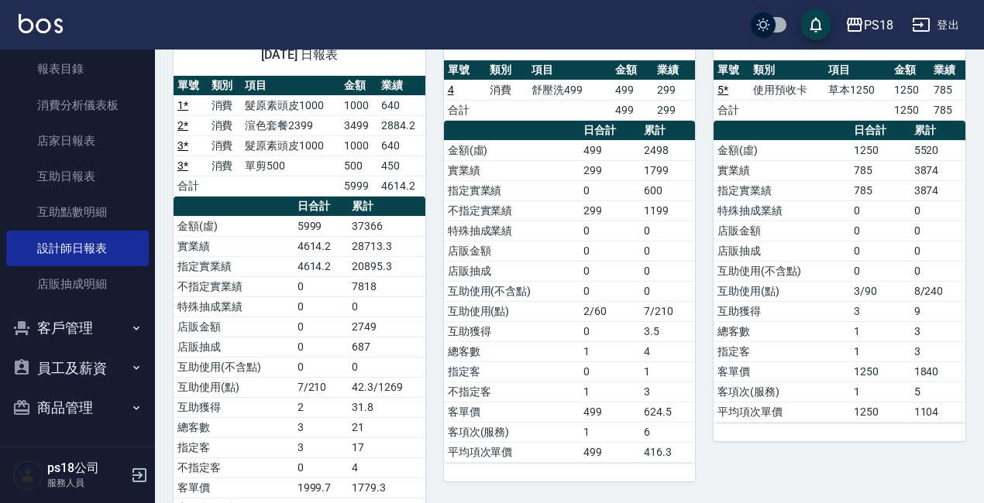
scroll to position [155, 0]
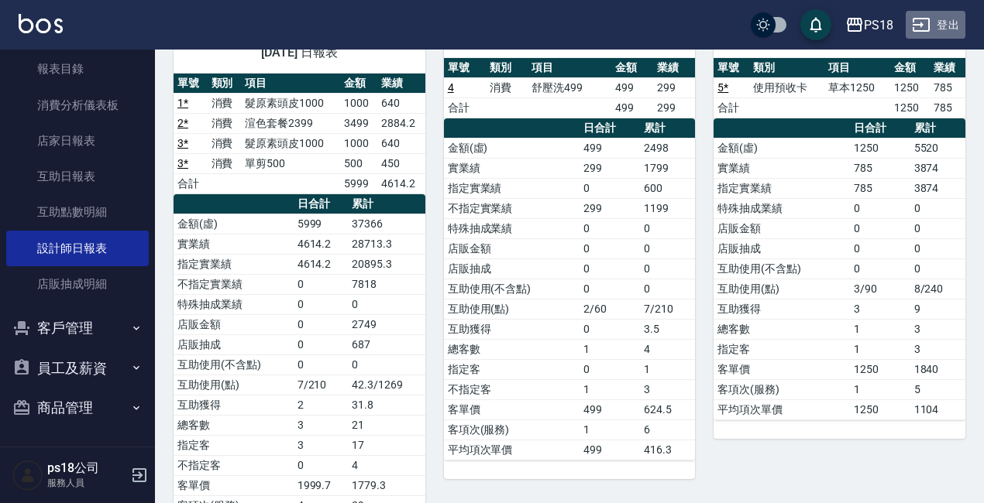
click at [940, 25] on button "登出" at bounding box center [935, 25] width 60 height 29
